Goal: Task Accomplishment & Management: Complete application form

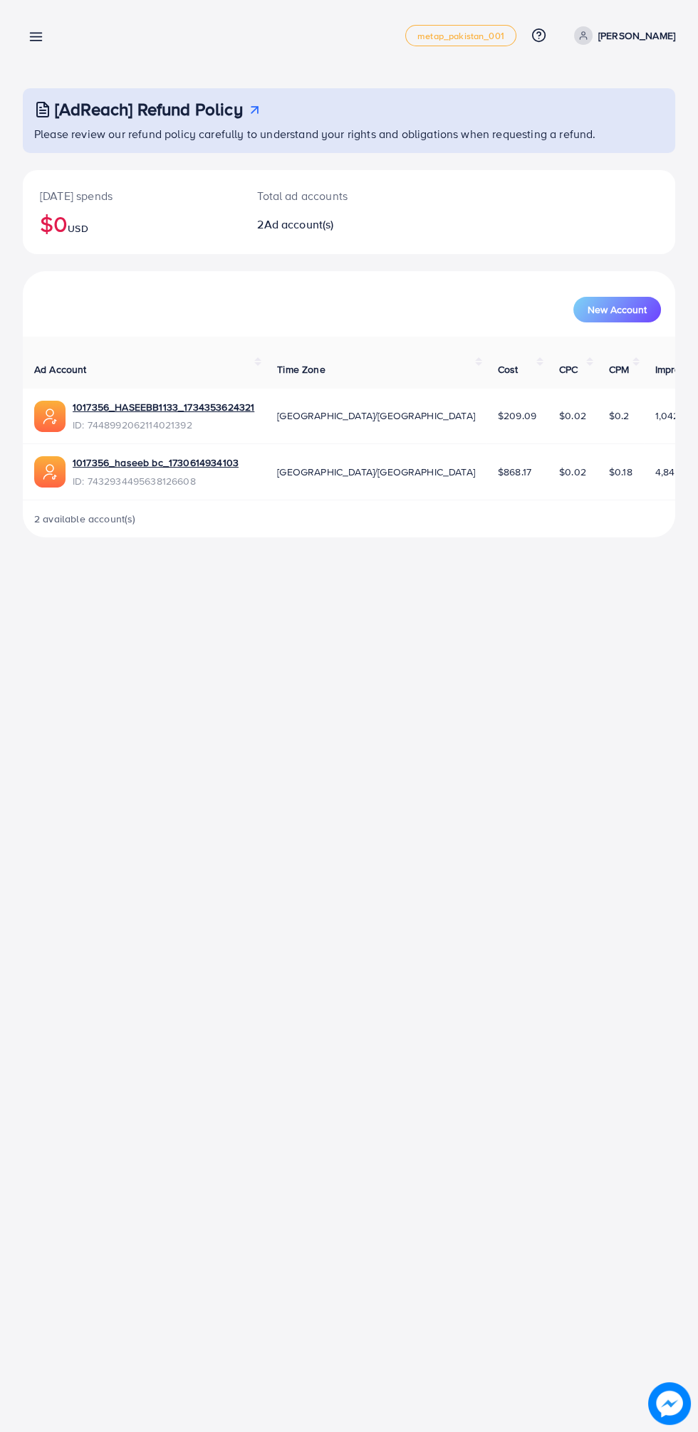
click at [598, 33] on p "Aftab Ahmad Khan" at bounding box center [636, 35] width 77 height 17
click at [544, 117] on link "Log out" at bounding box center [606, 117] width 135 height 32
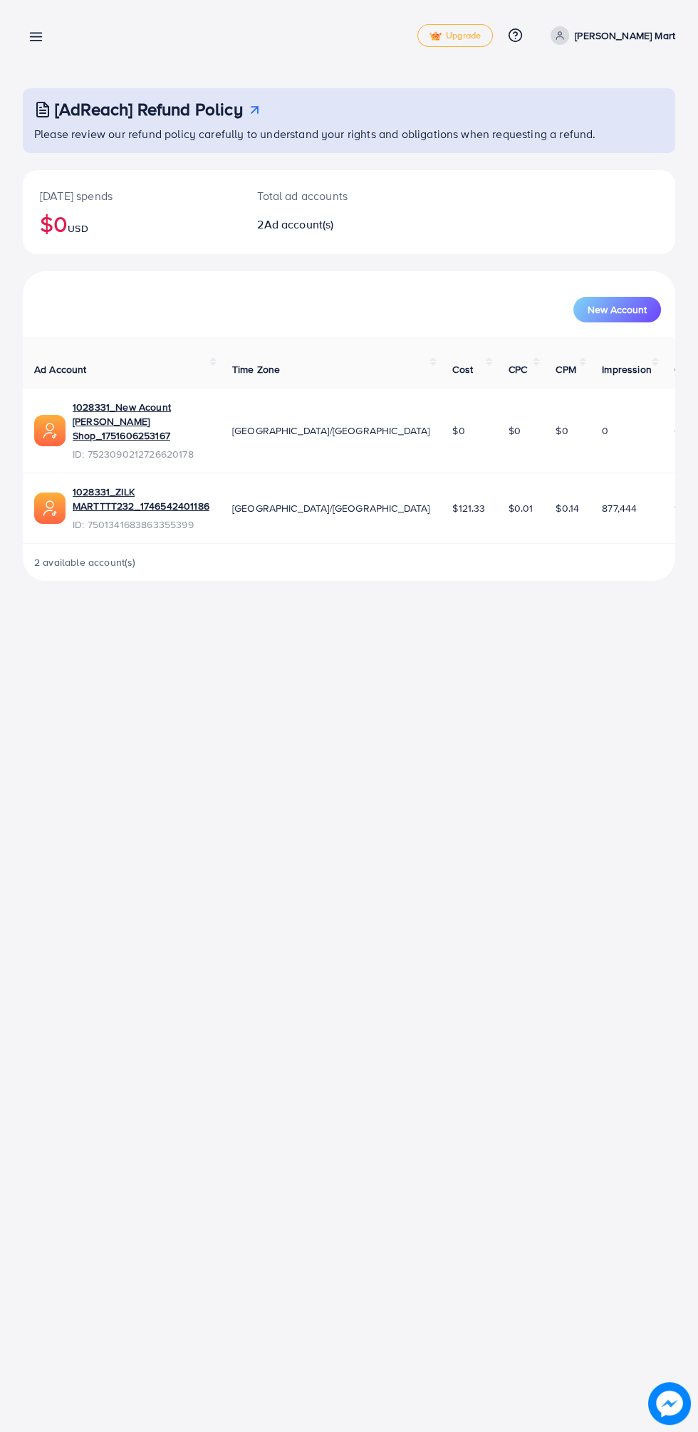
click at [33, 35] on icon at bounding box center [35, 36] width 15 height 15
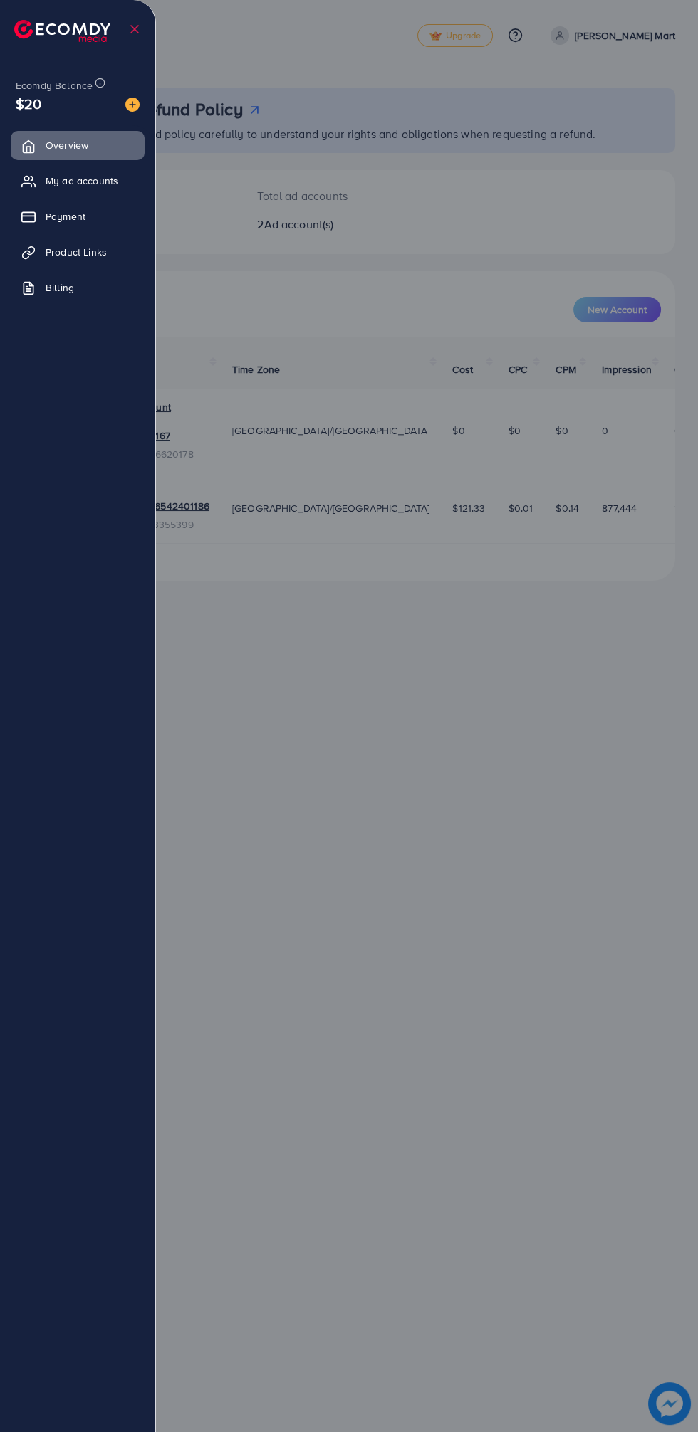
click at [604, 927] on div at bounding box center [349, 859] width 698 height 1718
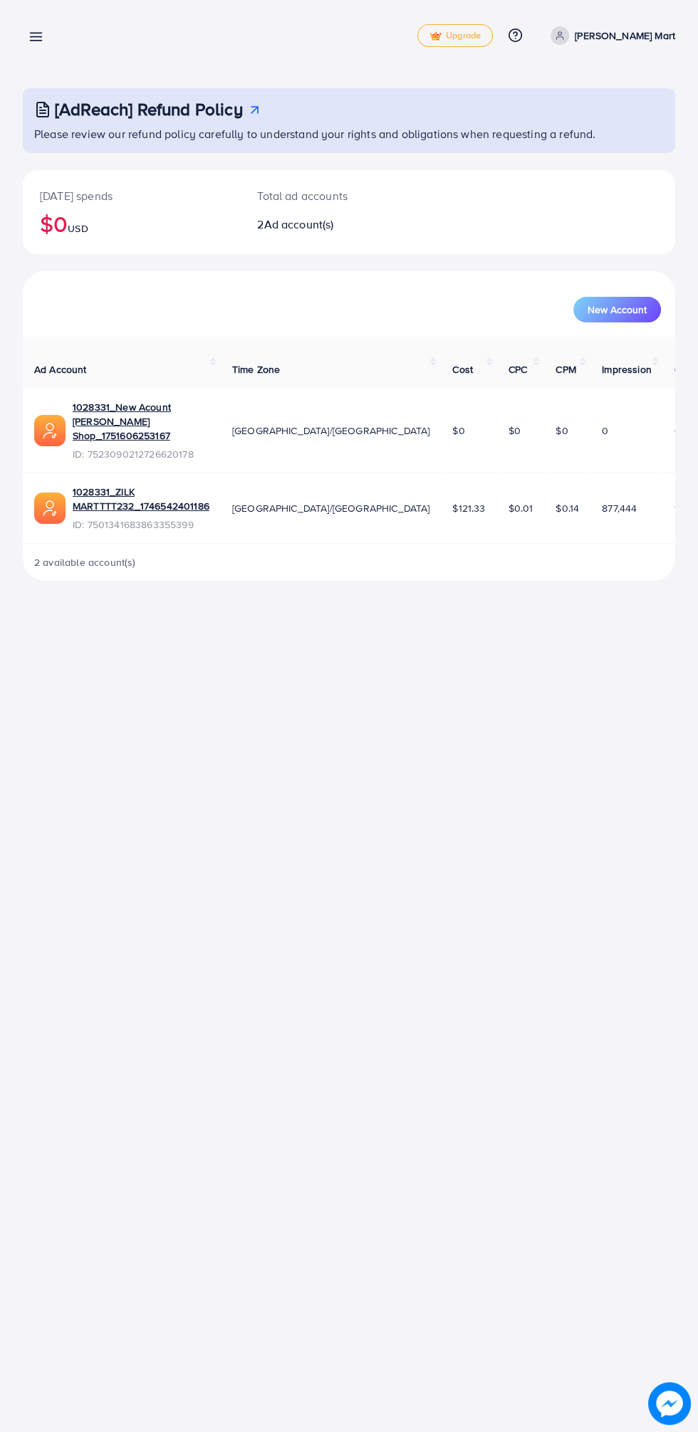
click at [31, 35] on icon at bounding box center [35, 36] width 15 height 15
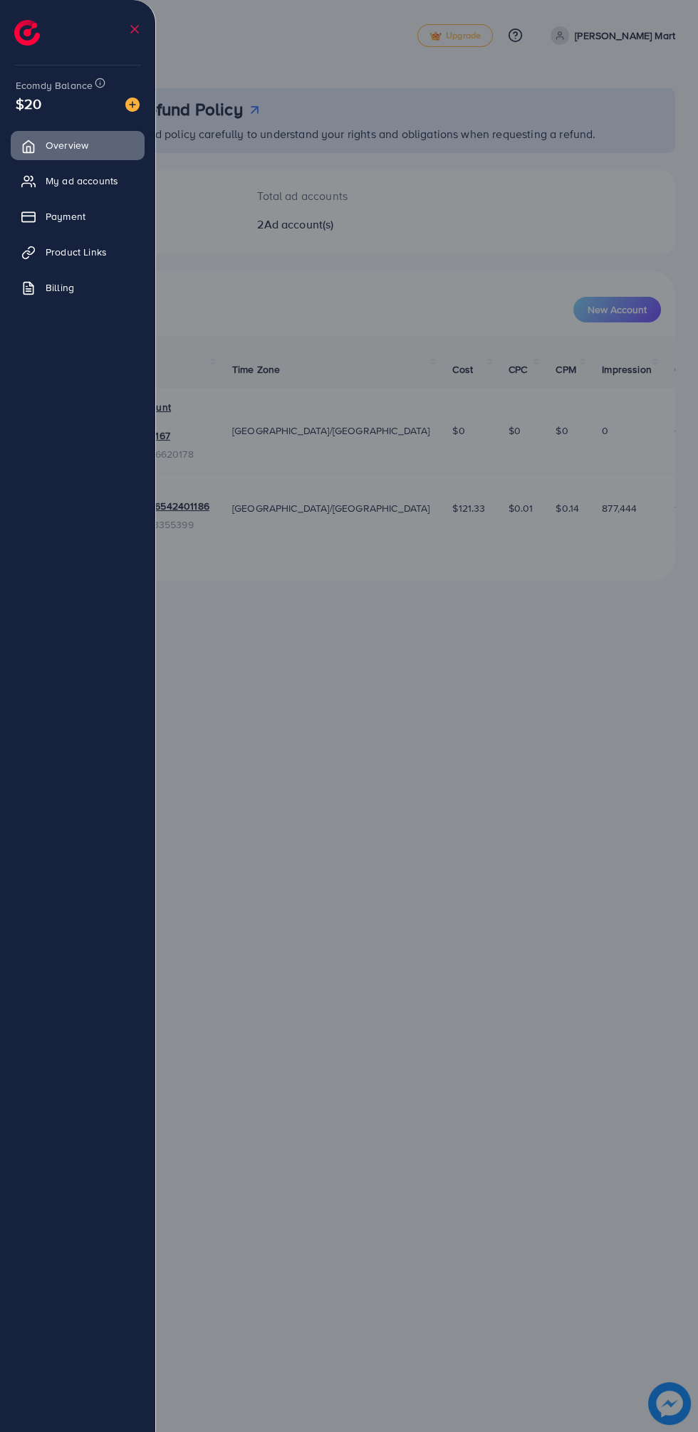
click at [606, 924] on div at bounding box center [349, 859] width 698 height 1718
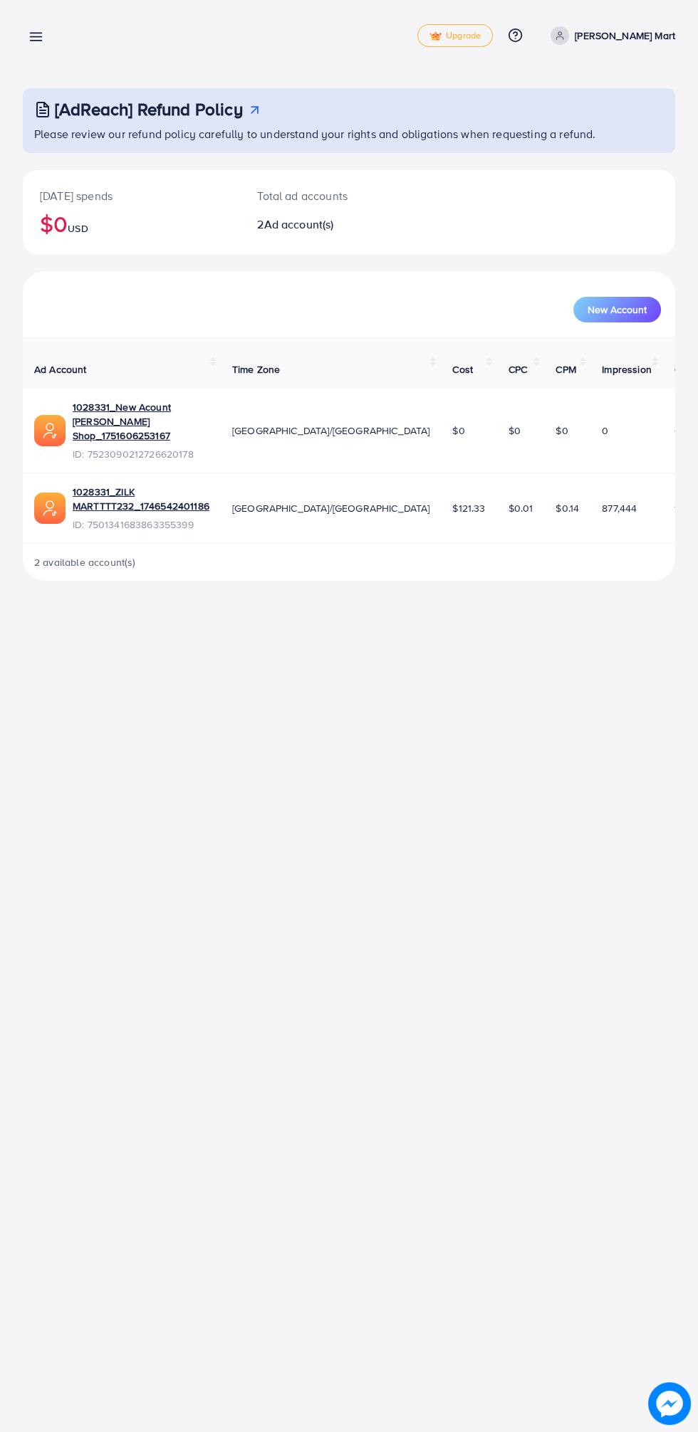
click at [639, 28] on p "Zilk Mart" at bounding box center [624, 35] width 100 height 17
click at [566, 122] on link "Log out" at bounding box center [606, 117] width 135 height 32
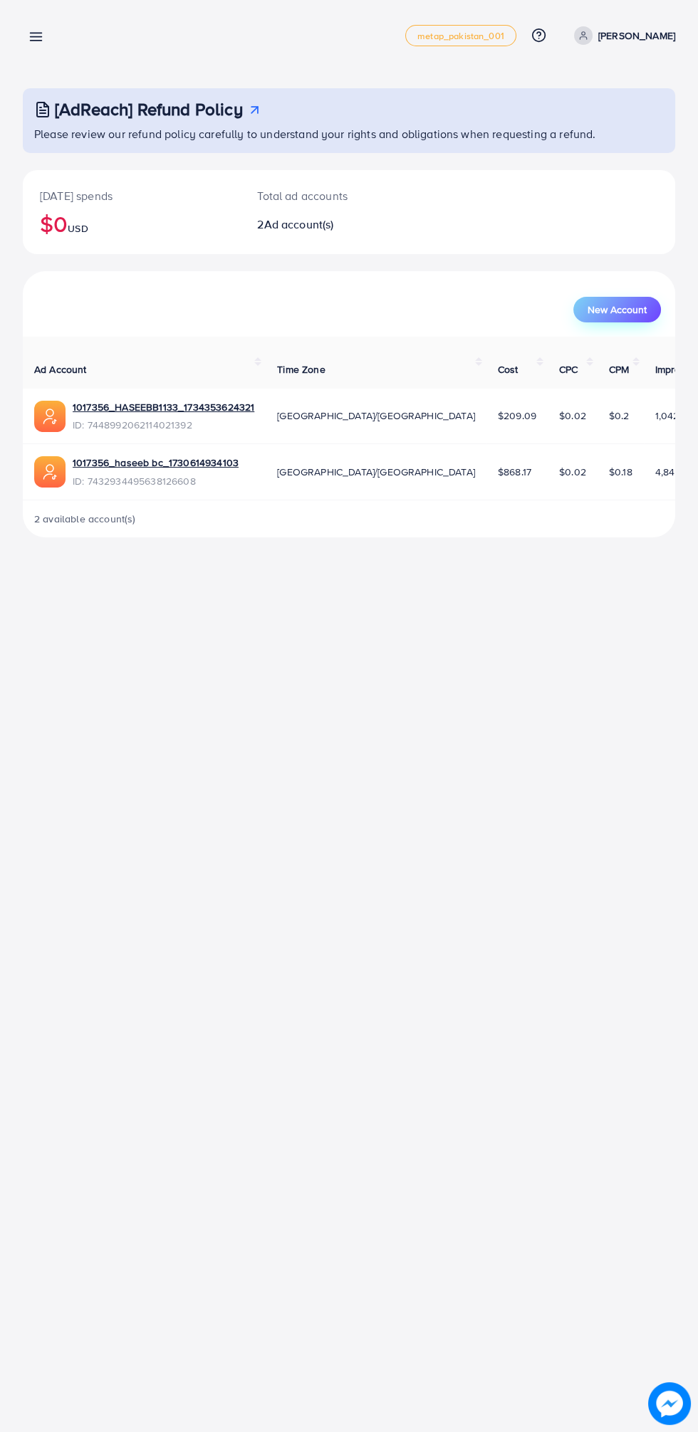
click at [606, 306] on span "New Account" at bounding box center [616, 310] width 59 height 10
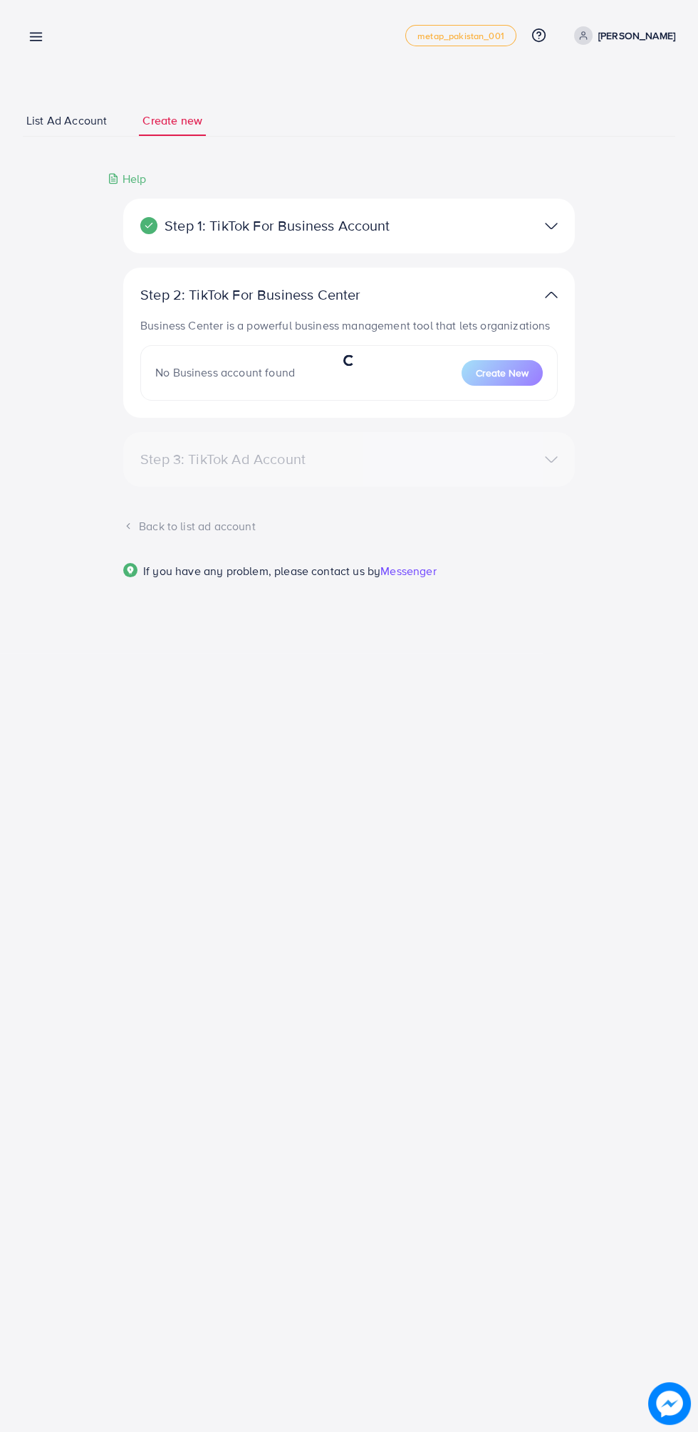
select select
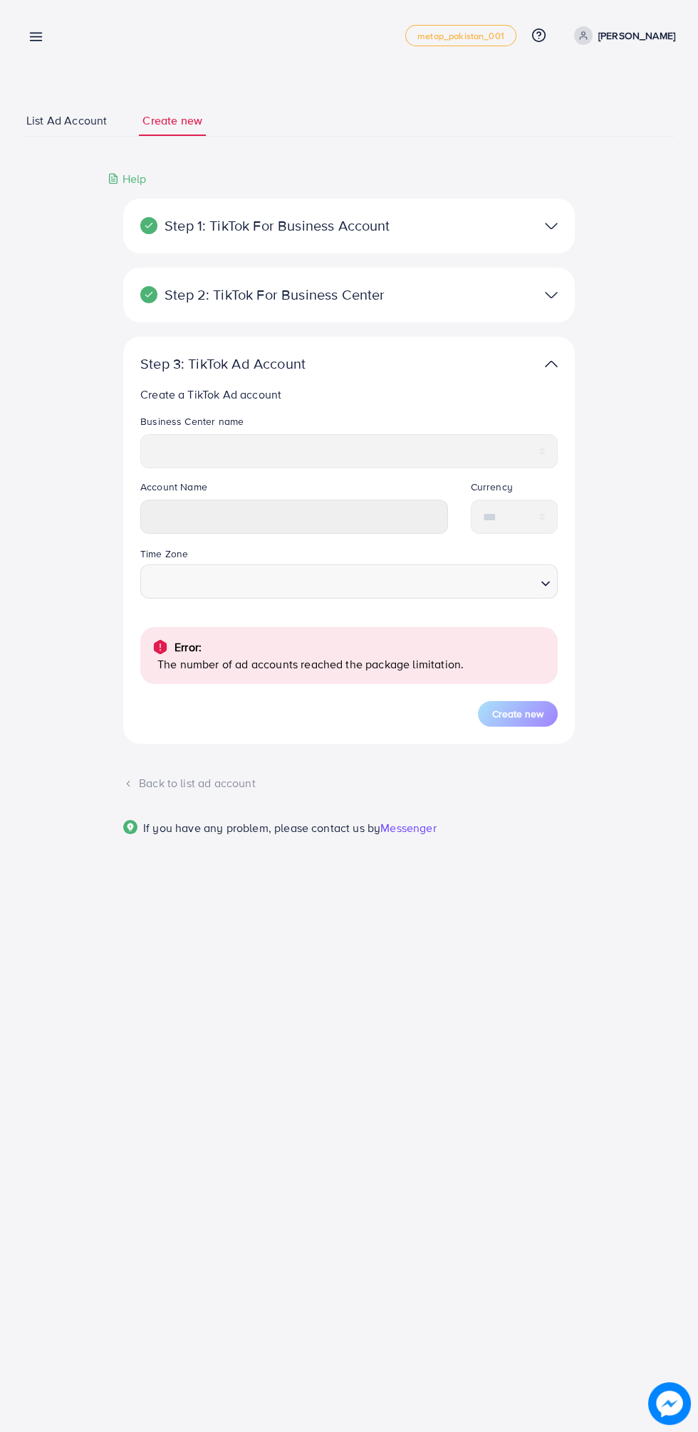
click at [183, 221] on p "Step 1: TikTok For Business Account" at bounding box center [275, 225] width 270 height 17
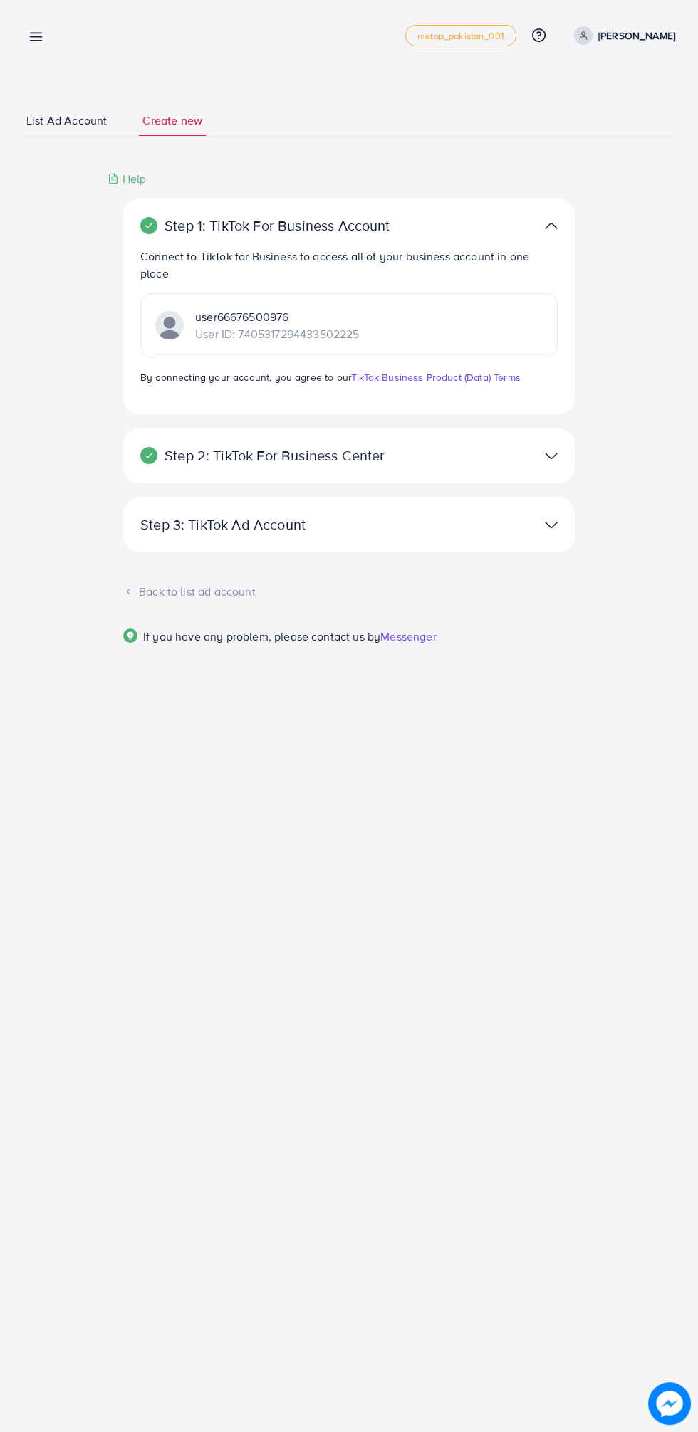
click at [278, 455] on p "Step 2: TikTok For Business Center" at bounding box center [275, 455] width 270 height 17
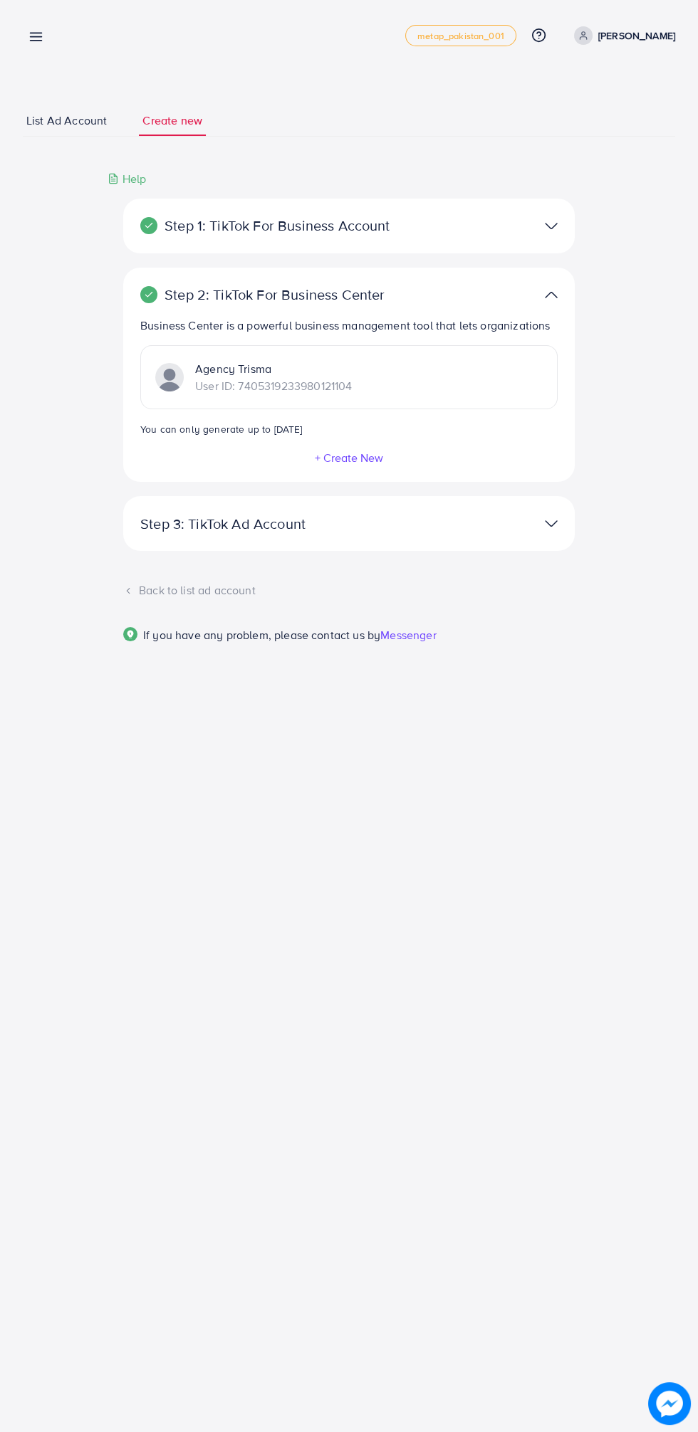
click at [186, 361] on div "Agency Trisma User ID: 7405319233980121104" at bounding box center [253, 377] width 196 height 34
click at [207, 335] on div "Business Center is a powerful business management tool that lets organizations …" at bounding box center [348, 391] width 417 height 148
click at [194, 522] on p "Step 3: TikTok Ad Account" at bounding box center [275, 523] width 270 height 17
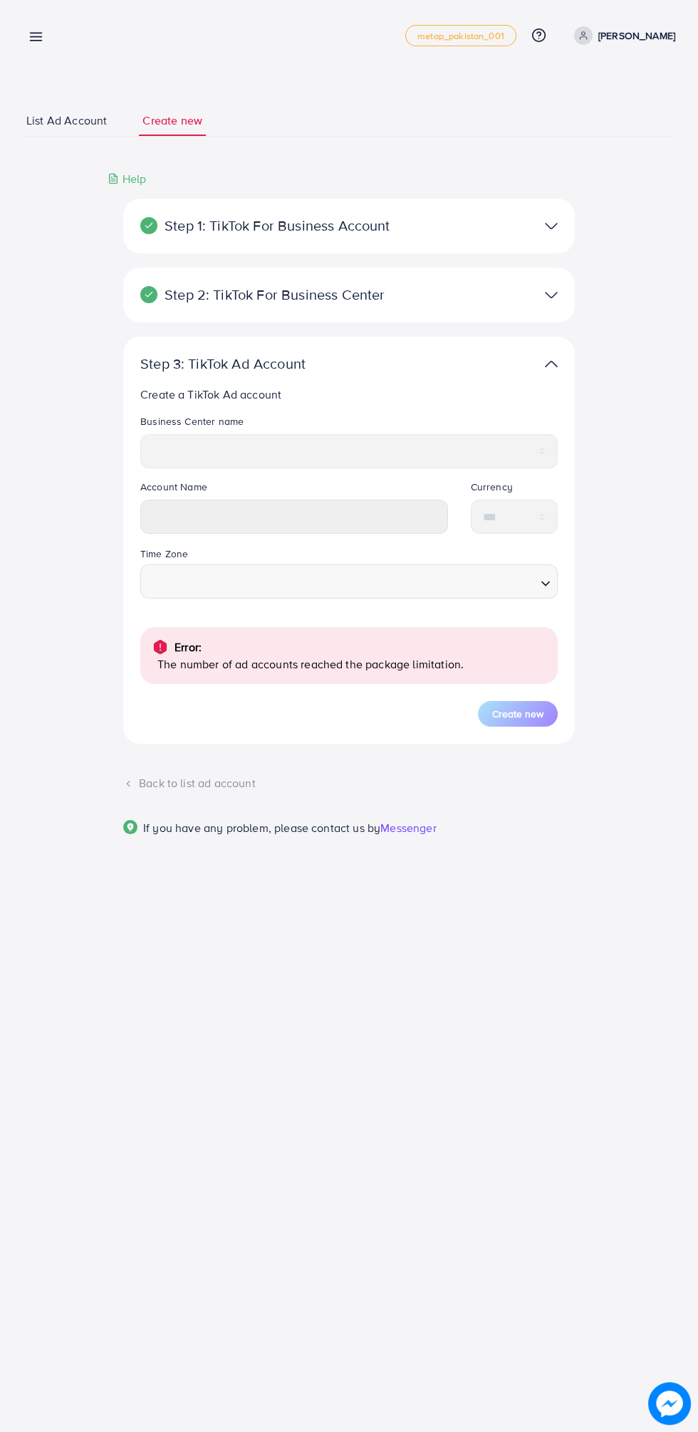
click at [161, 258] on div "Step 1: TikTok For Business Account Connect to TikTok for Business to access al…" at bounding box center [348, 233] width 451 height 69
click at [172, 299] on p "Step 2: TikTok For Business Center" at bounding box center [275, 294] width 270 height 17
